Goal: Task Accomplishment & Management: Use online tool/utility

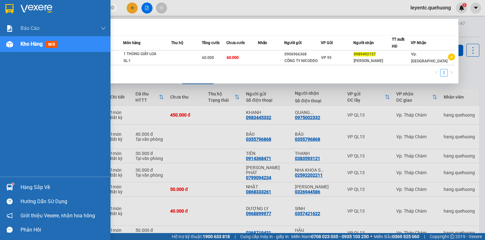
click at [21, 41] on span "Kho hàng" at bounding box center [32, 44] width 22 height 6
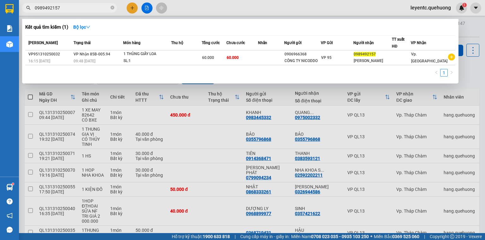
click at [477, 74] on div at bounding box center [242, 120] width 485 height 240
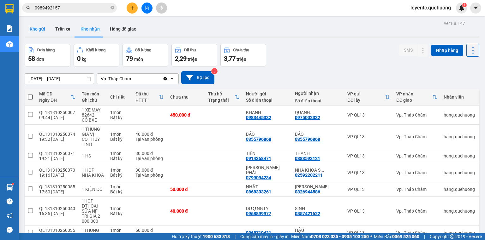
click at [41, 26] on button "Kho gửi" at bounding box center [38, 28] width 26 height 15
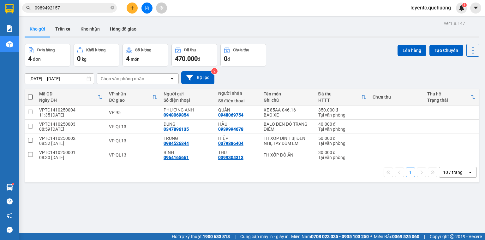
click at [29, 97] on span at bounding box center [30, 97] width 5 height 5
click at [30, 94] on input "checkbox" at bounding box center [30, 94] width 0 height 0
checkbox input "true"
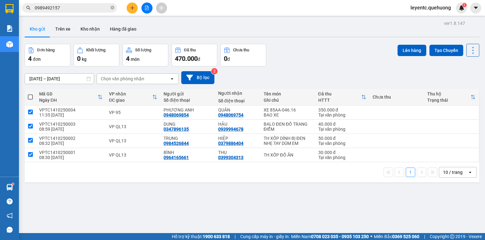
checkbox input "true"
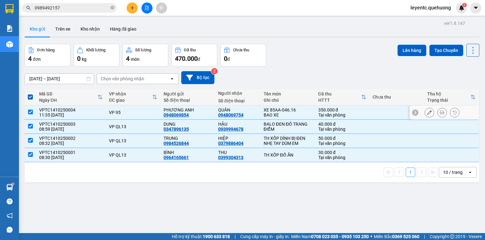
click at [29, 112] on input "checkbox" at bounding box center [30, 112] width 5 height 5
checkbox input "false"
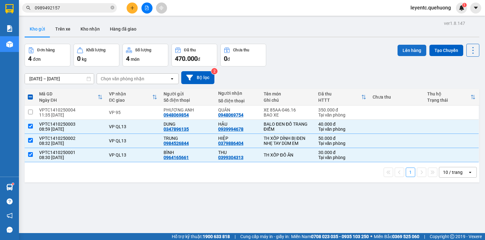
click at [412, 51] on button "Lên hàng" at bounding box center [411, 50] width 29 height 11
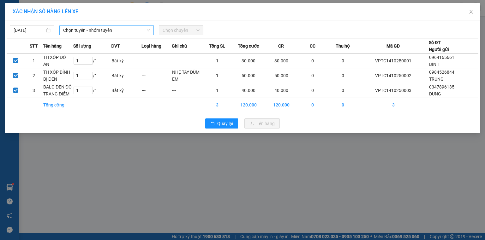
click at [84, 29] on span "Chọn tuyến - nhóm tuyến" at bounding box center [106, 30] width 87 height 9
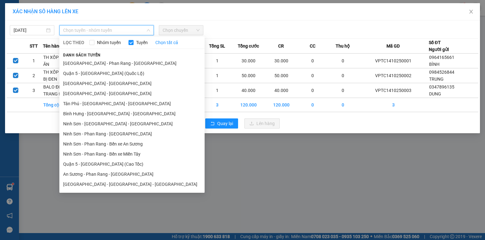
scroll to position [110, 0]
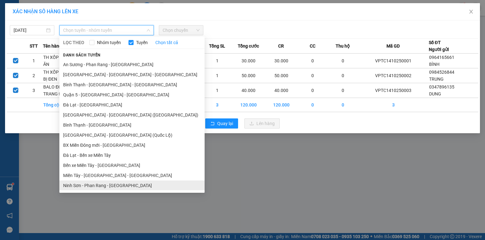
click at [76, 186] on li "Ninh Sơn - Phan Rang - [GEOGRAPHIC_DATA]" at bounding box center [131, 186] width 145 height 10
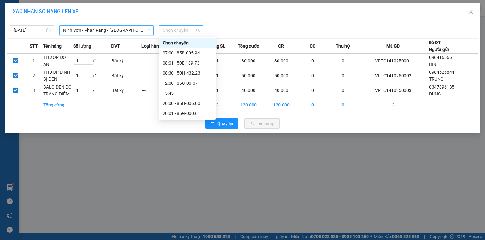
click at [185, 27] on span "Chọn chuyến" at bounding box center [181, 30] width 37 height 9
click at [190, 73] on div "08:30 - 50H-432.23" at bounding box center [187, 73] width 49 height 7
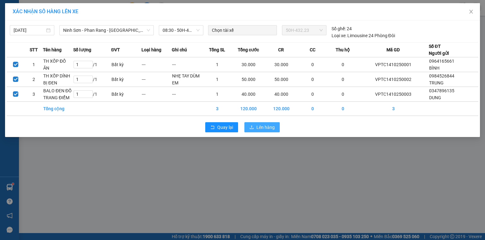
click at [257, 128] on span "Lên hàng" at bounding box center [265, 127] width 18 height 7
